Goal: Task Accomplishment & Management: Use online tool/utility

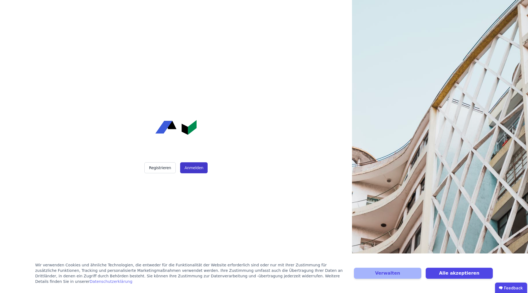
click at [191, 169] on button "Anmelden" at bounding box center [194, 168] width 28 height 11
click at [200, 168] on button "Anmelden" at bounding box center [194, 168] width 28 height 11
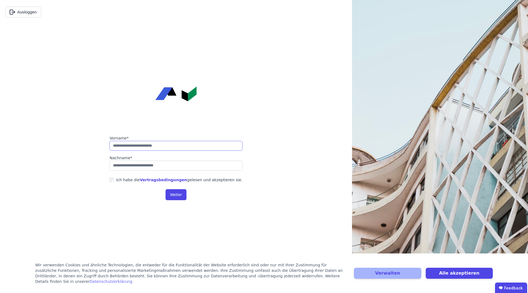
click at [173, 146] on input "string" at bounding box center [175, 146] width 133 height 10
type input "*******"
click at [163, 166] on input "string" at bounding box center [175, 166] width 133 height 10
type input "*******"
click at [174, 196] on button "Weiter" at bounding box center [176, 195] width 21 height 11
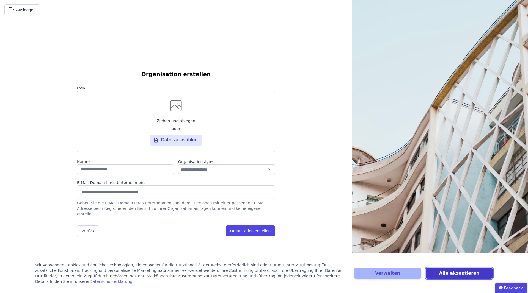
click at [434, 273] on button "Alle akzeptieren" at bounding box center [459, 273] width 67 height 11
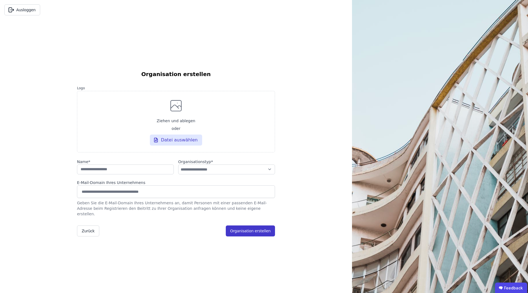
click at [247, 226] on button "Organisation erstellen" at bounding box center [250, 231] width 49 height 11
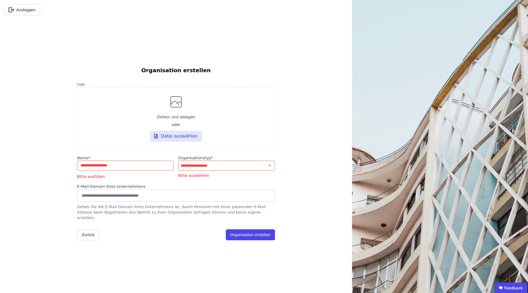
click at [122, 168] on input "string" at bounding box center [125, 166] width 97 height 10
select select "**********"
click option "*******" at bounding box center [0, 0] width 0 height 0
click at [114, 171] on input "string" at bounding box center [125, 166] width 97 height 10
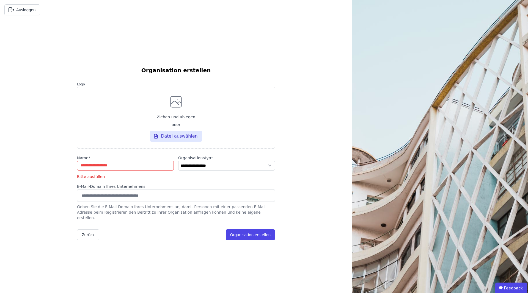
click at [114, 171] on input "string" at bounding box center [125, 166] width 97 height 10
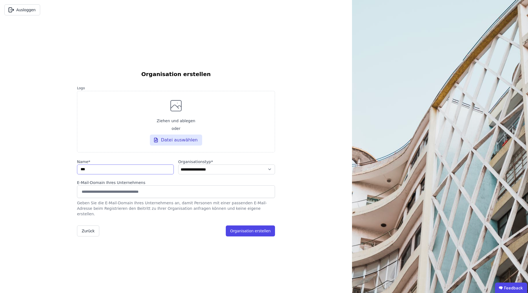
type input "*"
click at [130, 196] on input at bounding box center [176, 192] width 191 height 9
drag, startPoint x: 183, startPoint y: 234, endPoint x: 216, endPoint y: 232, distance: 33.9
click at [183, 234] on div "Zurück Organisation erstellen" at bounding box center [176, 231] width 198 height 11
click at [244, 228] on button "Organisation erstellen" at bounding box center [250, 231] width 49 height 11
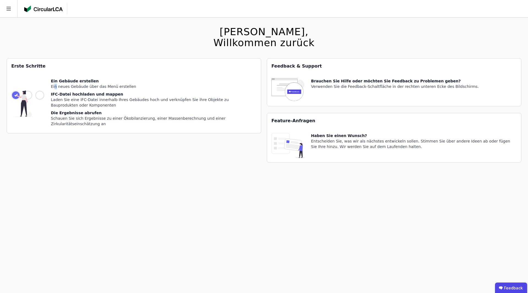
click at [55, 90] on div "Ein Gebäude erstellen Ein neues Gebäude über das Menü erstellen IFC-Datei hochl…" at bounding box center [154, 103] width 206 height 51
click at [72, 95] on div "IFC-Datei hochladen und mappen" at bounding box center [154, 95] width 206 height 6
click at [35, 92] on img at bounding box center [27, 103] width 33 height 51
click at [10, 9] on icon at bounding box center [8, 9] width 4 height 4
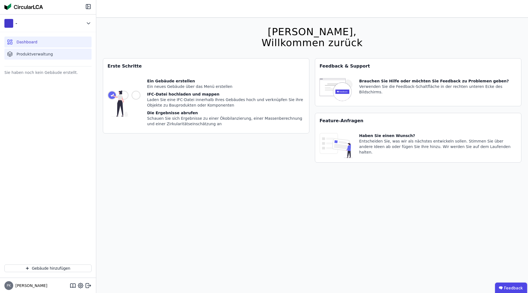
click at [38, 55] on span "Produktverwaltung" at bounding box center [35, 54] width 36 height 6
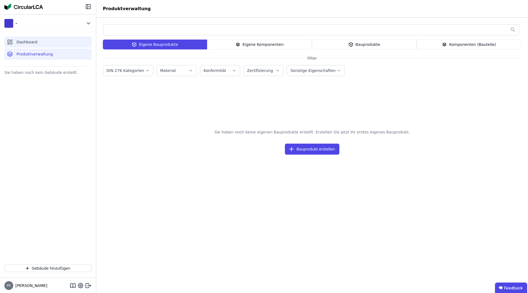
click at [37, 43] on div "Dashboard" at bounding box center [47, 42] width 87 height 11
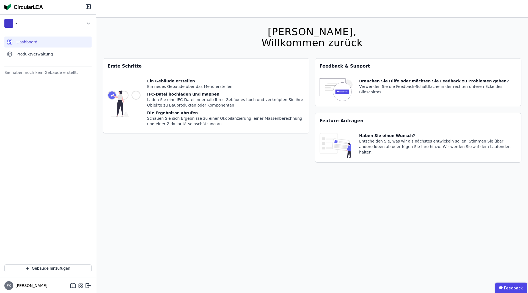
click at [183, 86] on div "Ein neues Gebäude über das Menü erstellen" at bounding box center [226, 87] width 158 height 6
click at [156, 151] on div "Erste Schritte Ein Gebäude erstellen Ein neues Gebäude über das Menü erstellen …" at bounding box center [206, 113] width 207 height 111
click at [60, 269] on button "Gebäude hinzufügen" at bounding box center [47, 269] width 87 height 8
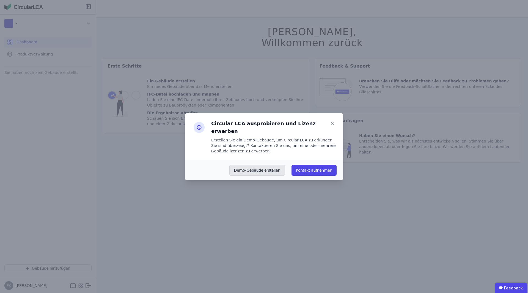
click at [256, 168] on button "Demo-Gebäude erstellen" at bounding box center [257, 170] width 56 height 11
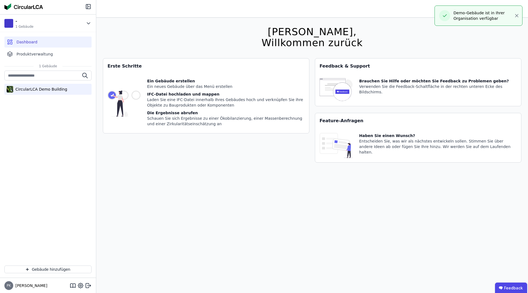
click at [46, 90] on div "CircularLCA Demo Building" at bounding box center [40, 90] width 54 height 6
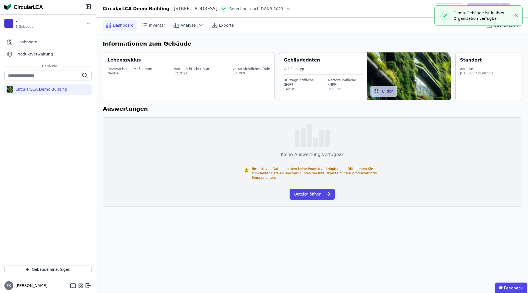
click at [196, 75] on div "12.2024" at bounding box center [192, 73] width 37 height 4
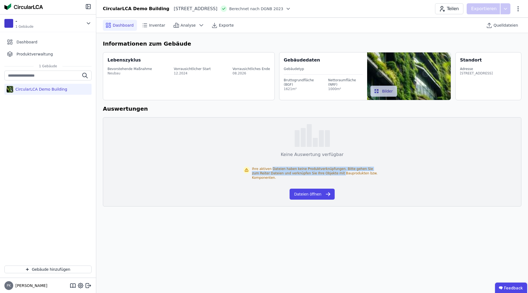
drag, startPoint x: 271, startPoint y: 170, endPoint x: 322, endPoint y: 172, distance: 50.7
click at [322, 172] on div "Ihre aktiven Dateien haben keine Produktverknüpfungen. Bitte gehen Sie zum Reit…" at bounding box center [316, 173] width 129 height 13
click at [320, 190] on button "Dateien öffnen" at bounding box center [312, 194] width 45 height 11
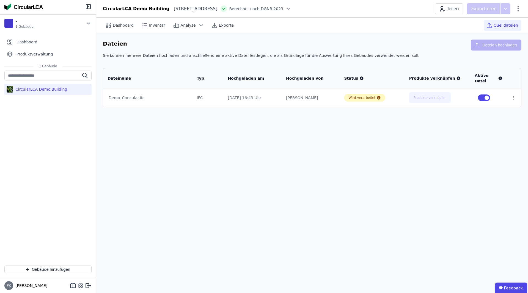
click at [313, 96] on div "[PERSON_NAME]" at bounding box center [310, 98] width 49 height 6
click at [363, 96] on div "Wird verarbeitet" at bounding box center [361, 98] width 27 height 4
drag, startPoint x: 302, startPoint y: 100, endPoint x: 347, endPoint y: 100, distance: 45.1
click at [342, 100] on tr "Demo_Concular.ifc IFC [DATE] 16:43 Uhr [PERSON_NAME] Wird verarbeitet Produkte …" at bounding box center [312, 98] width 418 height 19
click at [31, 96] on div "CircularLCA Demo Building" at bounding box center [48, 166] width 96 height 191
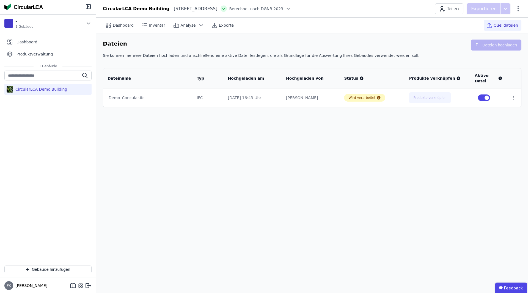
click at [35, 92] on div "CircularLCA Demo Building" at bounding box center [47, 89] width 87 height 11
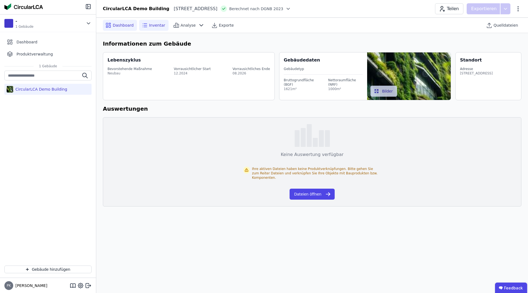
click at [141, 27] on icon at bounding box center [144, 25] width 7 height 7
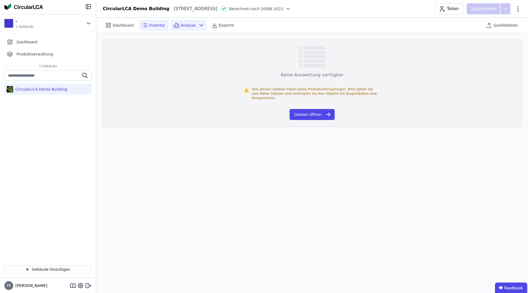
click at [174, 25] on icon at bounding box center [176, 25] width 7 height 7
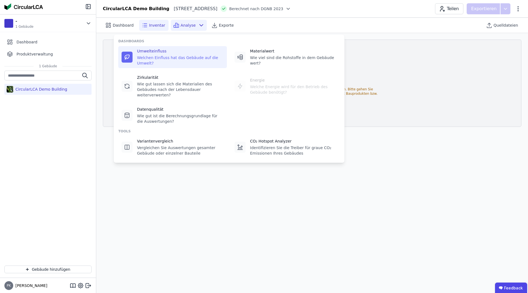
click at [158, 62] on div "Umwelteinfluss Welchen Einfluss hat das Gebäude auf die Umwelt?" at bounding box center [172, 57] width 109 height 22
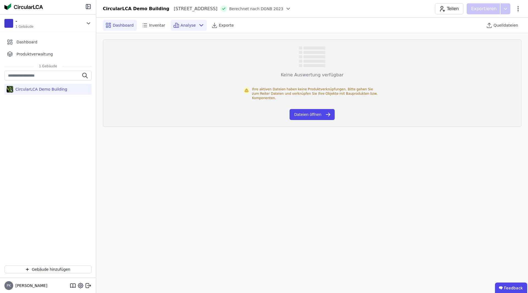
click at [127, 25] on span "Dashboard" at bounding box center [123, 26] width 21 height 6
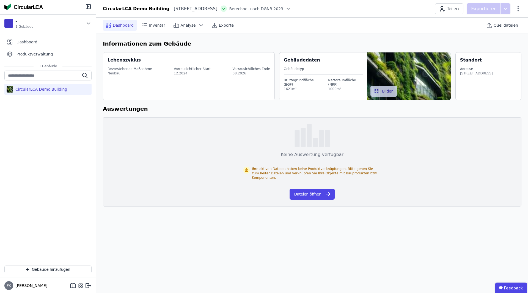
click at [224, 85] on div "Lebenszyklus Bevorstehende Maßnahme Neubau Vorrausichtlicher Start 12.2024 Vorr…" at bounding box center [189, 76] width 172 height 48
click at [313, 78] on div "Bruttogrundfläche (BGF)" at bounding box center [302, 82] width 37 height 9
drag, startPoint x: 301, startPoint y: 81, endPoint x: 294, endPoint y: 84, distance: 7.0
click at [301, 81] on div "Bruttogrundfläche (BGF)" at bounding box center [302, 82] width 37 height 9
click at [46, 90] on div "CircularLCA Demo Building" at bounding box center [40, 90] width 54 height 6
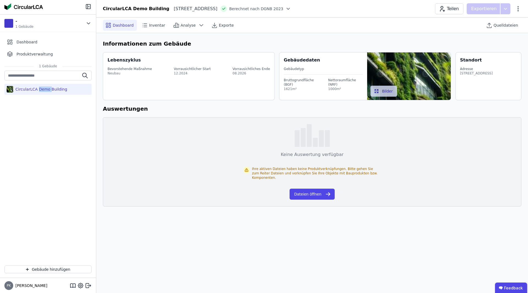
click at [46, 90] on div "CircularLCA Demo Building" at bounding box center [40, 90] width 54 height 6
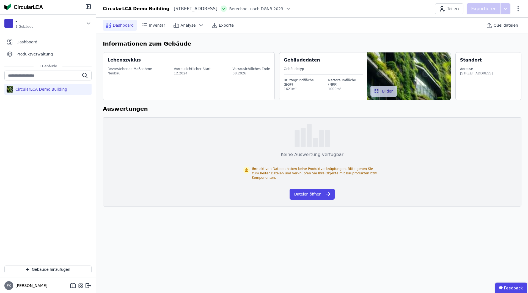
click at [46, 90] on div "CircularLCA Demo Building" at bounding box center [40, 90] width 54 height 6
click at [320, 190] on button "Dateien öffnen" at bounding box center [312, 194] width 45 height 11
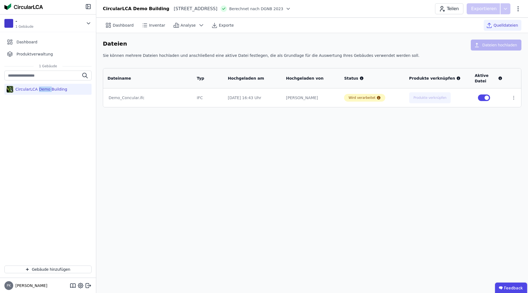
click at [332, 100] on div "[PERSON_NAME]" at bounding box center [310, 98] width 49 height 6
click at [446, 99] on tr "Demo_Concular.ifc IFC [DATE] 16:43 Uhr [PERSON_NAME] Wird verarbeitet Produkte …" at bounding box center [312, 98] width 418 height 19
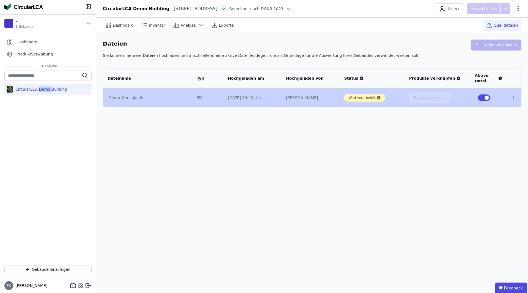
click at [169, 94] on td "Demo_Concular.ifc" at bounding box center [147, 98] width 89 height 19
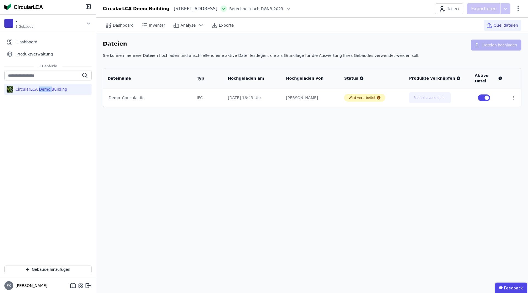
click at [161, 100] on div "Demo_Concular.ifc" at bounding box center [148, 98] width 78 height 6
click at [514, 100] on icon at bounding box center [514, 97] width 1 height 3
click at [479, 89] on link "Herunterladen" at bounding box center [485, 88] width 55 height 9
click at [262, 109] on div "Dateien Dateien hochladen Sie können mehrere Dateien hochladen und anschließend…" at bounding box center [312, 73] width 432 height 81
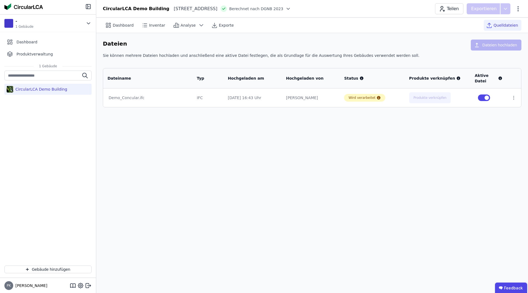
click at [464, 153] on div "Dashboard Inventar Analyse Exporte Quelldateien Dateien Dateien hochladen Sie k…" at bounding box center [312, 156] width 432 height 276
click at [375, 59] on div "Sie können mehrere Dateien hochladen und anschließend eine aktive Datei festleg…" at bounding box center [312, 58] width 419 height 10
click at [282, 101] on td "[DATE] 16:43 Uhr" at bounding box center [253, 98] width 58 height 19
click at [42, 84] on div "CircularLCA Demo Building" at bounding box center [47, 89] width 87 height 11
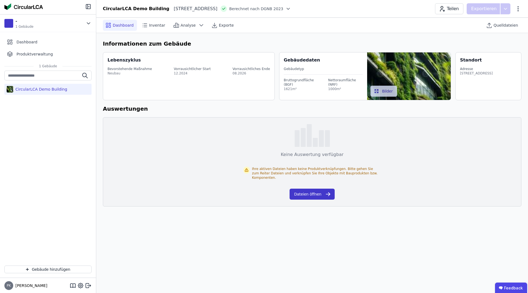
click at [311, 192] on button "Dateien öffnen" at bounding box center [312, 194] width 45 height 11
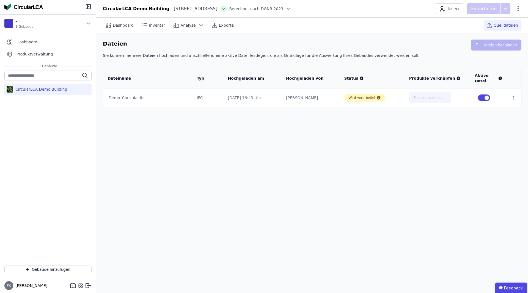
drag, startPoint x: 291, startPoint y: 101, endPoint x: 287, endPoint y: 99, distance: 4.1
click at [289, 100] on td "[PERSON_NAME]" at bounding box center [311, 98] width 58 height 19
drag, startPoint x: 302, startPoint y: 98, endPoint x: 311, endPoint y: 98, distance: 8.5
click at [302, 98] on div "[PERSON_NAME]" at bounding box center [310, 98] width 49 height 6
drag, startPoint x: 311, startPoint y: 98, endPoint x: 340, endPoint y: 98, distance: 28.9
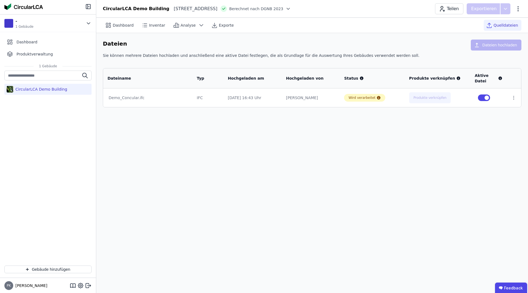
click at [315, 98] on div "[PERSON_NAME]" at bounding box center [310, 98] width 49 height 6
click at [357, 99] on div "Wird verarbeitet" at bounding box center [361, 98] width 27 height 4
drag, startPoint x: 365, startPoint y: 98, endPoint x: 377, endPoint y: 98, distance: 11.6
click at [366, 98] on div "Wird verarbeitet" at bounding box center [361, 98] width 27 height 4
click at [378, 98] on icon at bounding box center [379, 98] width 4 height 4
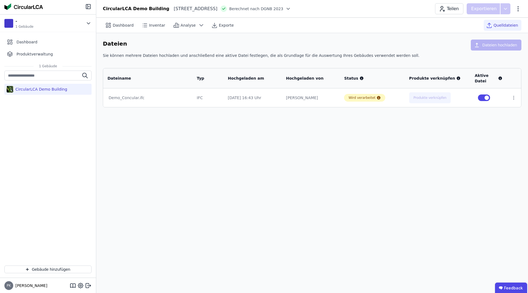
click at [386, 132] on div "Dashboard Inventar Analyse Exporte Quelldateien Dateien Dateien hochladen Sie k…" at bounding box center [312, 156] width 432 height 276
click at [363, 96] on div "0% Verknüpft" at bounding box center [363, 98] width 22 height 4
click at [423, 93] on button "Produkte verknüpfen" at bounding box center [428, 97] width 42 height 11
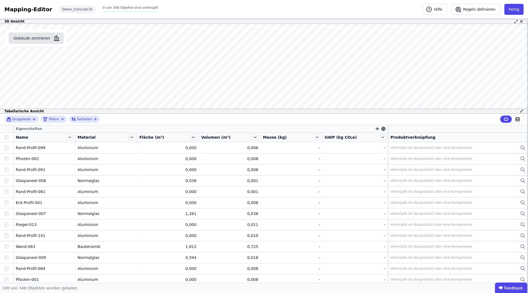
click at [40, 41] on button "Gebäude zentrieren" at bounding box center [36, 38] width 55 height 11
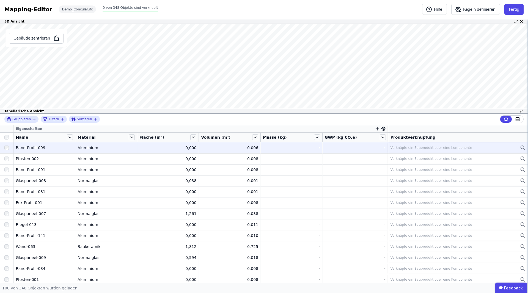
click at [34, 149] on div "Rand-Profil-099" at bounding box center [44, 148] width 57 height 6
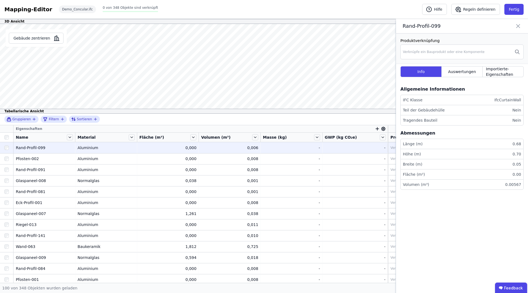
click at [441, 110] on li "Teil der Gebäudehülle Nein" at bounding box center [462, 110] width 123 height 10
click at [428, 142] on li "Länge (m) 0.68" at bounding box center [462, 144] width 123 height 10
click at [463, 75] on div "Auswertungen" at bounding box center [462, 71] width 41 height 11
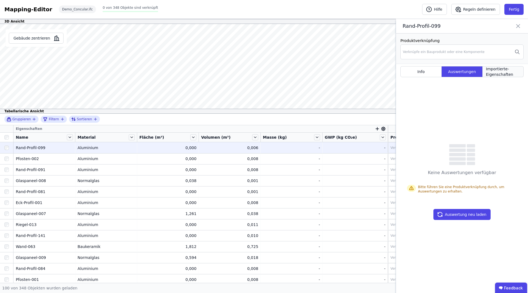
click at [496, 68] on span "Importierte-Eigenschaften" at bounding box center [503, 71] width 34 height 11
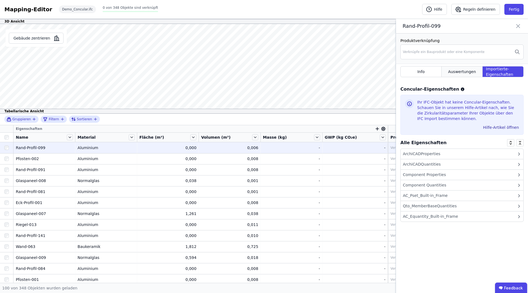
click at [462, 74] on span "Auswertungen" at bounding box center [462, 72] width 28 height 6
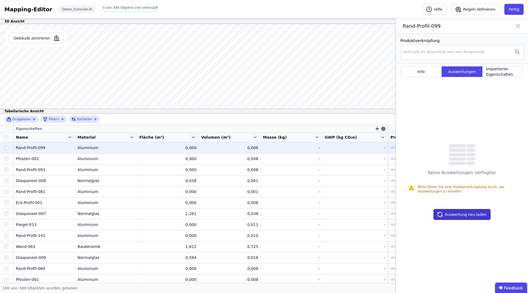
click at [447, 216] on button "Auswertung neu laden" at bounding box center [461, 214] width 57 height 11
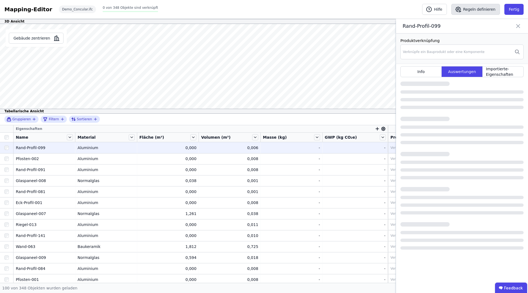
click at [484, 12] on button "Regeln definieren" at bounding box center [475, 9] width 49 height 11
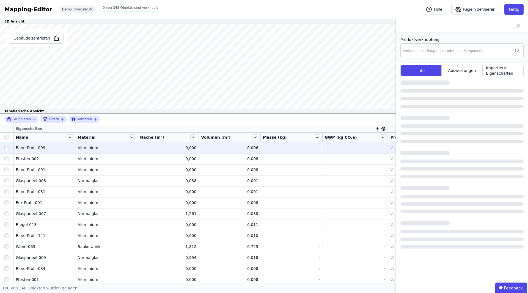
click at [55, 148] on div "Rand-Profil-099" at bounding box center [44, 148] width 57 height 6
click at [515, 7] on button "Fertig" at bounding box center [513, 9] width 19 height 11
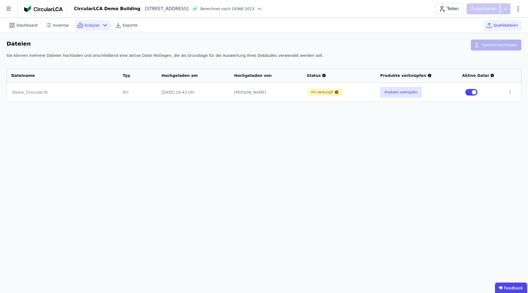
click at [90, 25] on span "Analyse" at bounding box center [91, 26] width 15 height 6
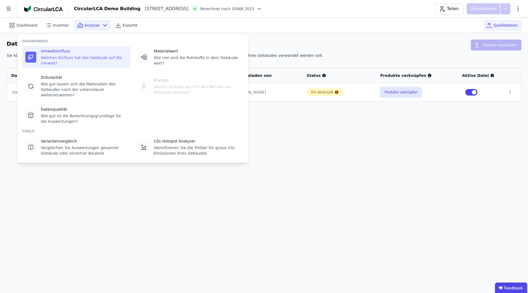
click at [69, 54] on div "Umwelteinfluss Welchen Einfluss hat das Gebäude auf die Umwelt?" at bounding box center [84, 57] width 87 height 18
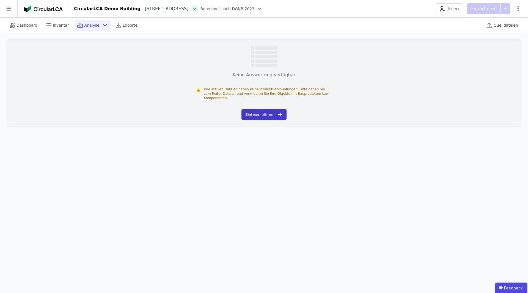
click at [266, 110] on button "Dateien öffnen" at bounding box center [263, 114] width 45 height 11
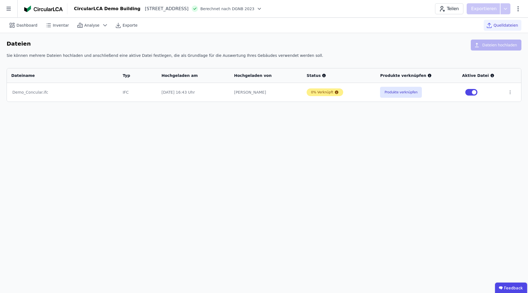
click at [322, 89] on div "0% Verknüpft" at bounding box center [325, 93] width 37 height 8
click at [394, 94] on button "Produkte verknüpfen" at bounding box center [401, 92] width 42 height 11
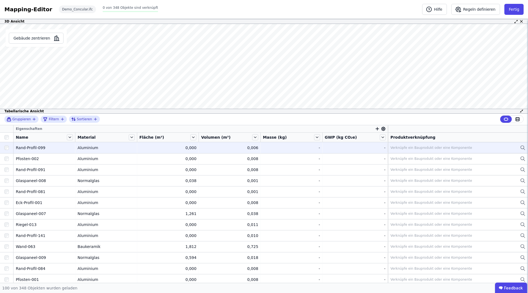
click at [435, 147] on div "Verknüpfe ein Bauprodukt oder eine Komponente" at bounding box center [432, 148] width 82 height 4
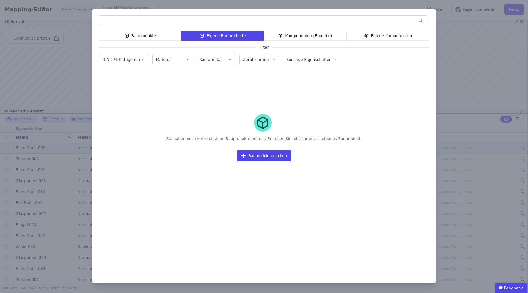
click at [163, 35] on div "Bauprodukte" at bounding box center [140, 36] width 83 height 10
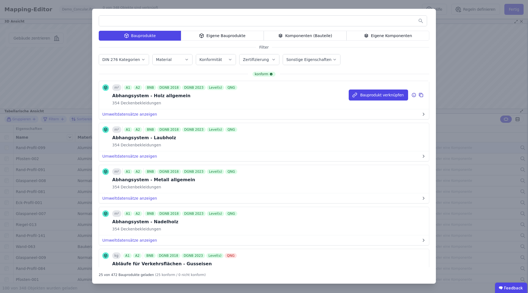
click at [183, 100] on div "m² A1 A2 BNB DGNB 2018 DGNB 2023 Level(s) QNG Abhangsystem - Holz allgemein 354…" at bounding box center [175, 94] width 126 height 21
click at [378, 96] on button "Bauprodukt verknüpfen" at bounding box center [378, 95] width 59 height 11
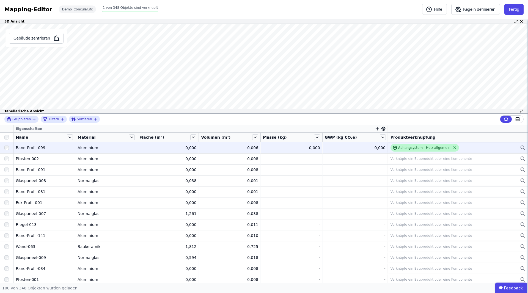
click at [453, 149] on icon at bounding box center [455, 148] width 4 height 4
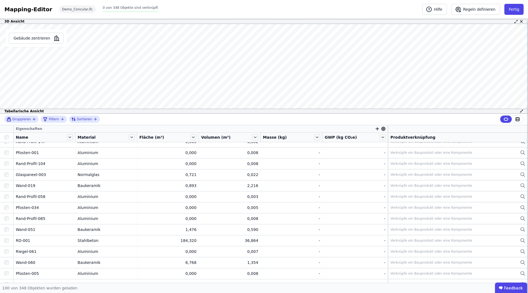
scroll to position [960, 0]
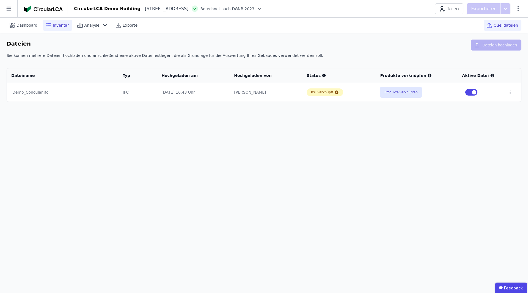
click at [58, 26] on span "Inventar" at bounding box center [61, 26] width 16 height 6
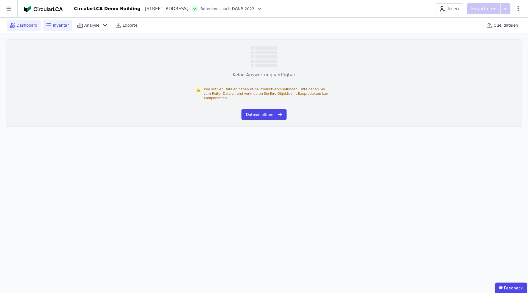
click at [29, 20] on div "Dashboard" at bounding box center [24, 25] width 34 height 11
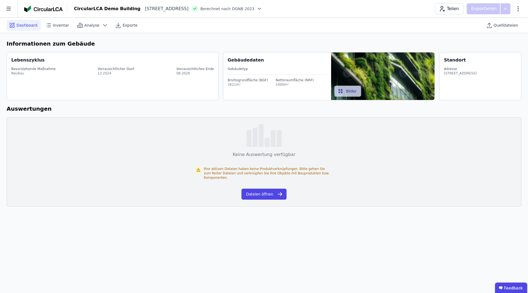
click at [254, 10] on span "Berechnet nach DGNB 2023" at bounding box center [227, 9] width 54 height 6
click at [262, 8] on div at bounding box center [258, 9] width 8 height 6
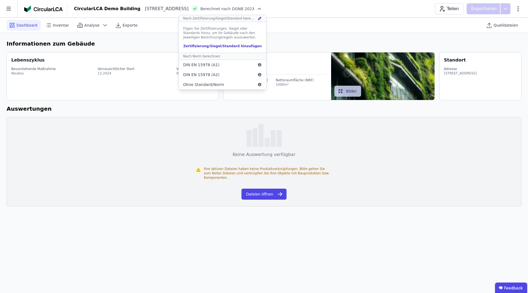
click at [262, 8] on div at bounding box center [258, 9] width 8 height 6
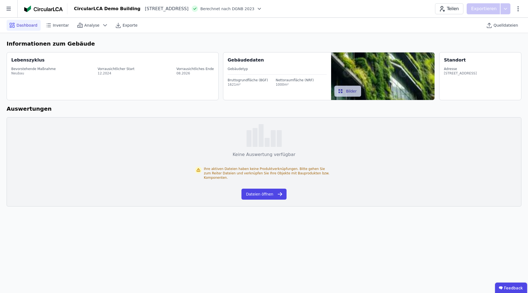
click at [164, 8] on div "[STREET_ADDRESS]" at bounding box center [165, 9] width 48 height 7
click at [254, 9] on span "Berechnet nach DGNB 2023" at bounding box center [227, 9] width 54 height 6
click at [254, 8] on span "Berechnet nach DGNB 2023" at bounding box center [227, 9] width 54 height 6
click at [261, 8] on icon at bounding box center [259, 8] width 3 height 1
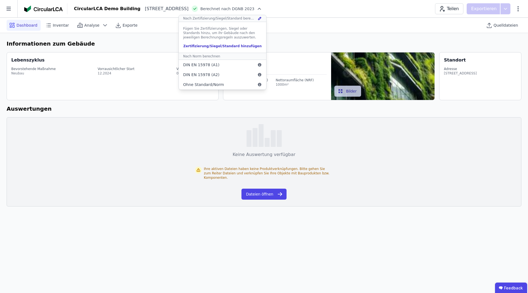
click at [230, 45] on div "Zertifizierung/Siegel/Standard hinzufügen" at bounding box center [222, 46] width 79 height 4
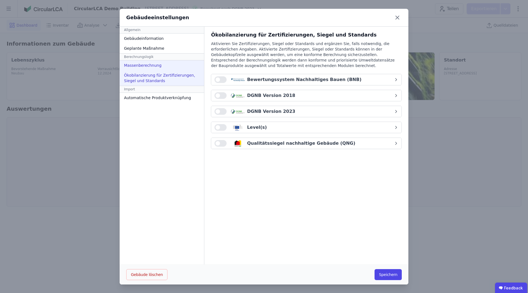
click at [140, 61] on div "Massenberechnung" at bounding box center [162, 66] width 84 height 10
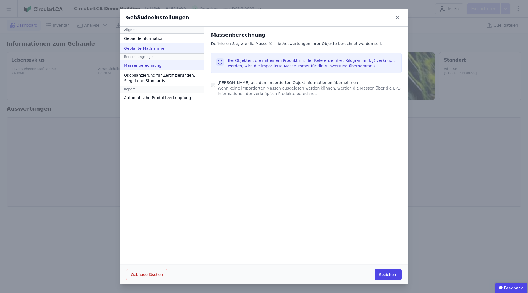
click at [141, 51] on div "Geplante Maßnahme" at bounding box center [162, 48] width 84 height 10
select select "*"
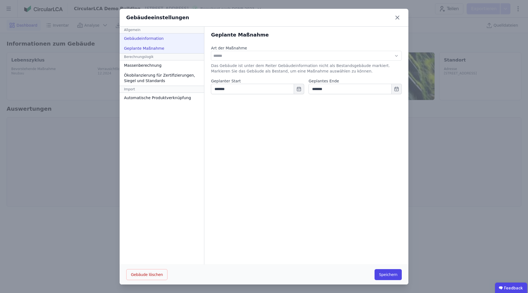
click at [144, 42] on div "Gebäudeinformation" at bounding box center [162, 39] width 84 height 10
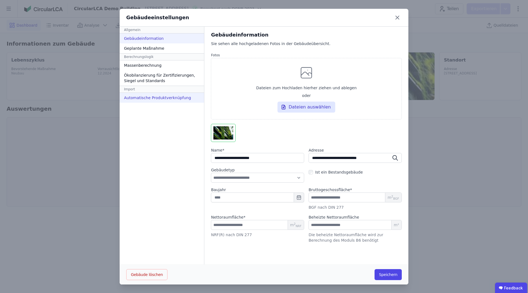
click at [141, 99] on div "Automatische Produktverknüpfung" at bounding box center [162, 98] width 84 height 10
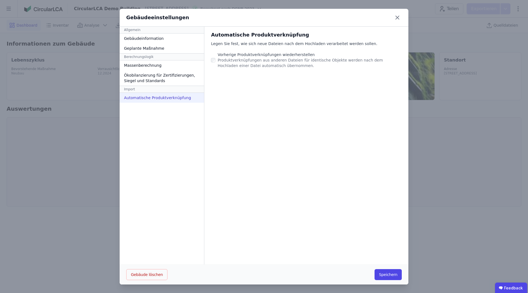
click at [402, 15] on div "Gebäudeeinstellungen" at bounding box center [264, 18] width 289 height 18
click at [396, 18] on icon at bounding box center [397, 17] width 9 height 9
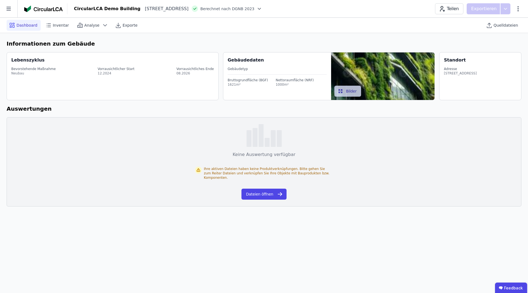
drag, startPoint x: 279, startPoint y: 68, endPoint x: 165, endPoint y: 72, distance: 113.7
click at [223, 72] on div "Gebäudedaten Gebäudetyp Bruttogrundfläche (BGF) 1621m² Nettoraumfläche (NRF) 10…" at bounding box center [329, 76] width 212 height 48
drag, startPoint x: 148, startPoint y: 42, endPoint x: 134, endPoint y: 39, distance: 13.9
click at [148, 42] on h6 "Informationen zum Gebäude" at bounding box center [264, 44] width 515 height 8
click at [29, 25] on span "Dashboard" at bounding box center [27, 26] width 21 height 6
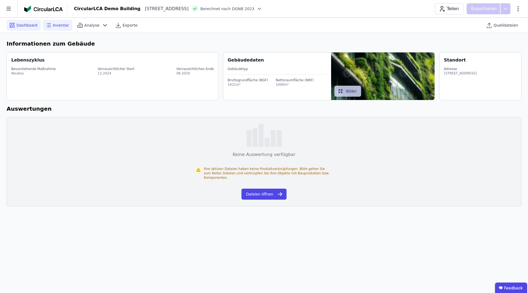
click at [62, 26] on span "Inventar" at bounding box center [61, 26] width 16 height 6
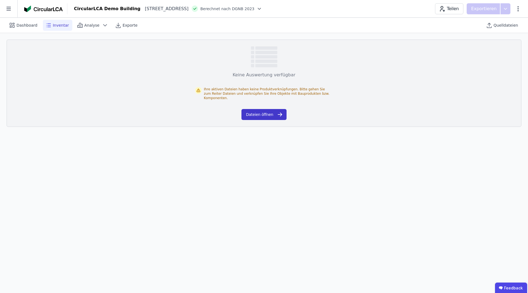
click at [268, 109] on button "Dateien öffnen" at bounding box center [263, 114] width 45 height 11
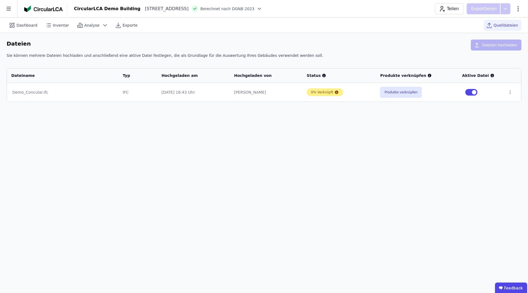
click at [328, 91] on div "0% Verknüpft" at bounding box center [322, 92] width 22 height 4
click at [394, 94] on button "Produkte verknüpfen" at bounding box center [401, 92] width 42 height 11
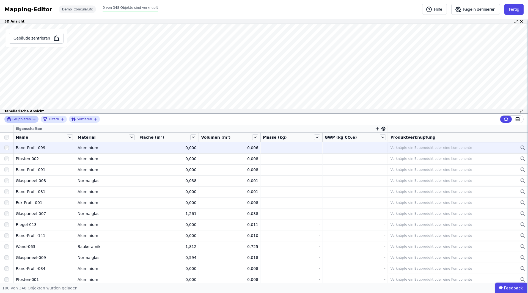
click at [23, 122] on div "Gruppieren" at bounding box center [21, 119] width 34 height 7
click at [24, 120] on span "Gruppieren" at bounding box center [21, 119] width 18 height 4
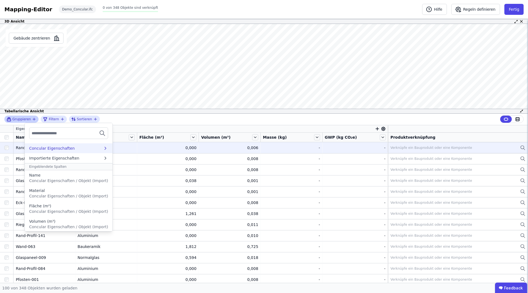
scroll to position [31, 0]
click at [55, 193] on div "Volumen (m³) Concular Eigenschaften / Objekt (Import)" at bounding box center [68, 193] width 79 height 11
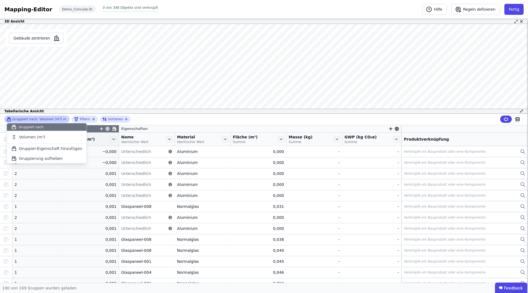
click at [142, 125] on div "Gruppiert nach: Volumen (m³) Gruppiert nach Volumen (m³) To pick up a draggable…" at bounding box center [264, 120] width 528 height 12
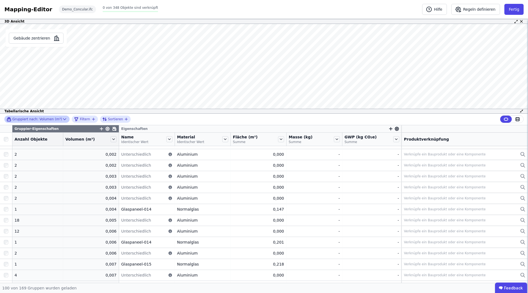
scroll to position [0, 0]
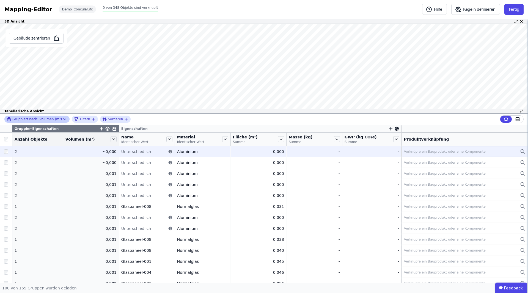
click at [210, 148] on td "Aluminium Aluminium" at bounding box center [203, 151] width 56 height 11
click at [414, 152] on div "Verknüpfe ein Bauprodukt oder eine Komponente" at bounding box center [445, 152] width 82 height 4
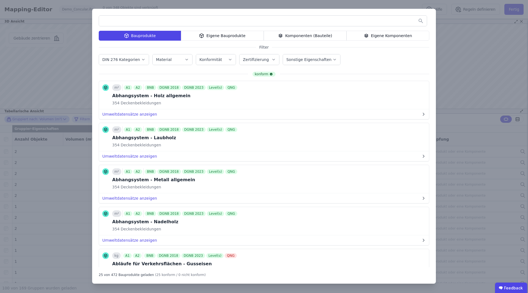
click at [211, 59] on label "Konformität" at bounding box center [211, 59] width 24 height 4
click at [212, 59] on label "Konformität" at bounding box center [211, 59] width 24 height 4
click at [305, 60] on label "Sonstige Eigenschaften" at bounding box center [309, 59] width 46 height 4
click at [153, 21] on input "text" at bounding box center [263, 21] width 328 height 10
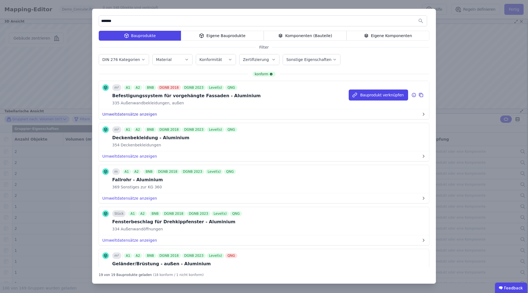
type input "*******"
click at [171, 113] on button "Umweltdatensätze anzeigen" at bounding box center [264, 114] width 330 height 10
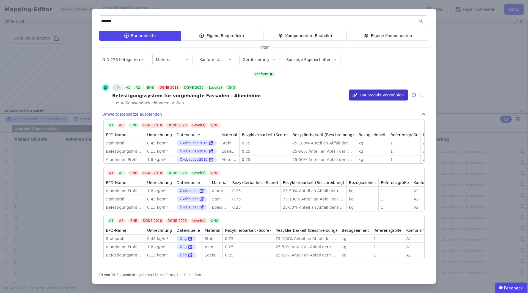
click at [369, 96] on button "Bauprodukt verknüpfen" at bounding box center [378, 95] width 59 height 11
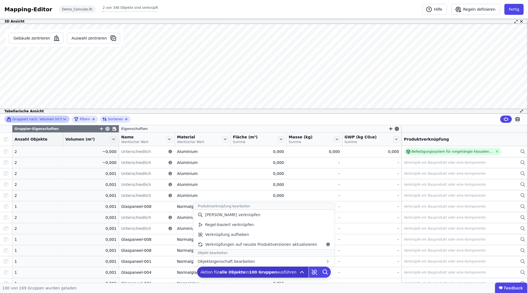
click at [248, 273] on span "Aktion für alle Objekte in 100 Gruppen ausführen" at bounding box center [249, 273] width 96 height 6
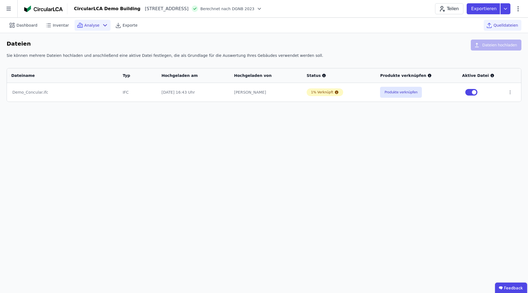
click at [89, 24] on span "Analyse" at bounding box center [91, 26] width 15 height 6
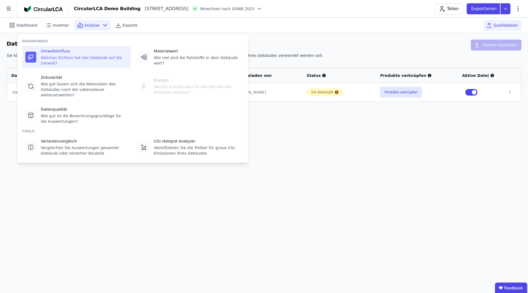
click at [68, 57] on div "Welchen Einfluss hat das Gebäude auf die Umwelt?" at bounding box center [84, 60] width 87 height 11
